Goal: Find specific page/section: Find specific page/section

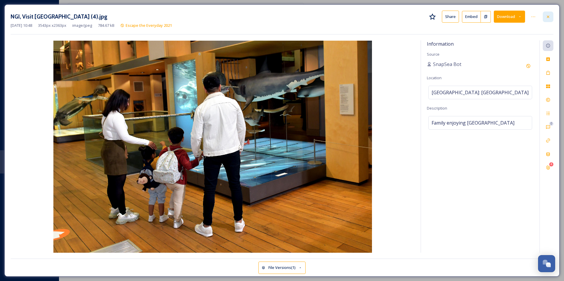
click at [544, 16] on div at bounding box center [548, 16] width 11 height 11
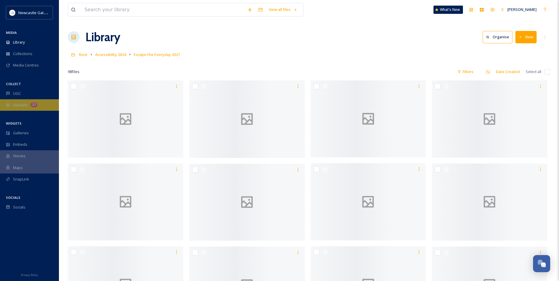
click at [32, 109] on div "Uploads 17" at bounding box center [29, 104] width 59 height 11
